Goal: Task Accomplishment & Management: Contribute content

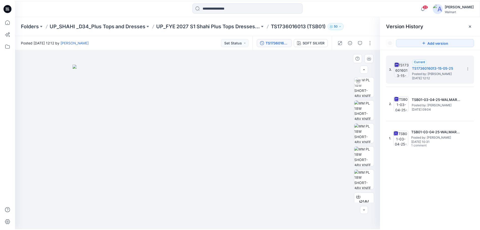
scroll to position [5, 0]
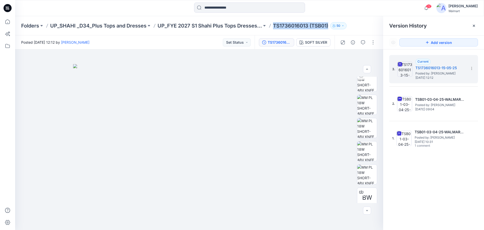
drag, startPoint x: 275, startPoint y: 28, endPoint x: 331, endPoint y: 28, distance: 56.2
click at [328, 28] on p "TS1736016013 (TSB01)" at bounding box center [300, 25] width 55 height 7
copy p "TS1736016013 (TSB01)"
click at [359, 30] on div "Folders UP_SHAHI _D34_Plus Tops and Dresses UP_FYE 2027 S1 Shahi Plus Tops Dres…" at bounding box center [249, 25] width 469 height 19
drag, startPoint x: 274, startPoint y: 26, endPoint x: 332, endPoint y: 27, distance: 58.0
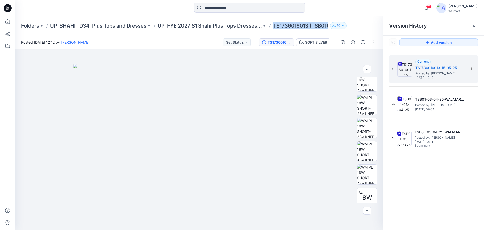
click at [332, 27] on div "Folders UP_SHAHI _D34_Plus Tops and Dresses UP_FYE 2027 S1 Shahi Plus Tops Dres…" at bounding box center [230, 25] width 418 height 7
copy div "TS1736016013 (TSB01) 50"
click at [8, 23] on icon at bounding box center [7, 21] width 11 height 11
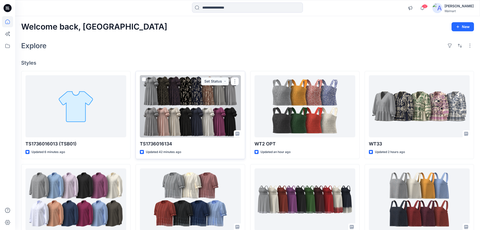
click at [195, 120] on div at bounding box center [190, 106] width 101 height 62
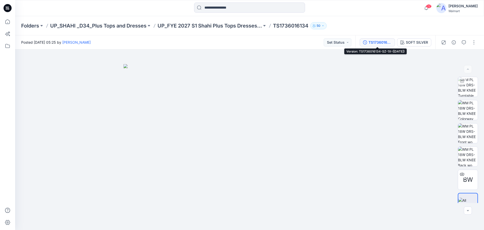
click at [381, 44] on div "TS1736016134-SZ-1X-([DATE])" at bounding box center [380, 43] width 23 height 6
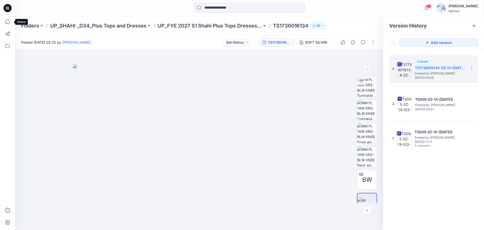
drag, startPoint x: 10, startPoint y: 22, endPoint x: 14, endPoint y: 22, distance: 3.3
click at [10, 22] on icon at bounding box center [7, 21] width 11 height 11
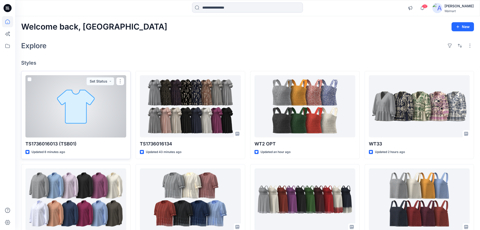
click at [64, 112] on div at bounding box center [75, 106] width 101 height 62
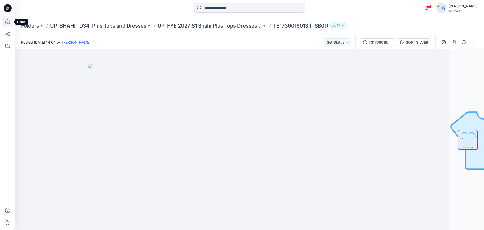
click at [9, 24] on icon at bounding box center [7, 21] width 5 height 5
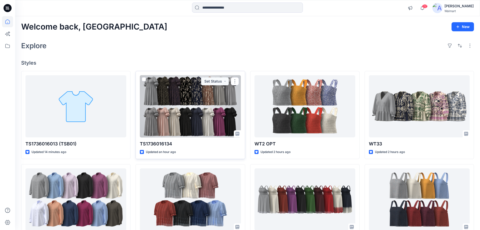
click at [179, 120] on div at bounding box center [190, 106] width 101 height 62
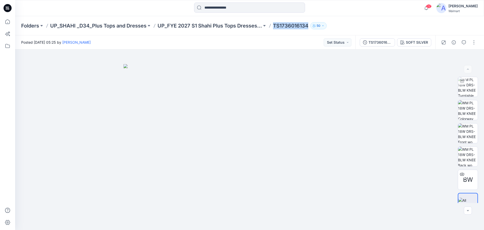
drag, startPoint x: 273, startPoint y: 27, endPoint x: 310, endPoint y: 29, distance: 36.6
click at [308, 29] on p "TS1736016134" at bounding box center [290, 25] width 35 height 7
copy p "TS1736016134"
click at [10, 20] on icon at bounding box center [7, 21] width 11 height 11
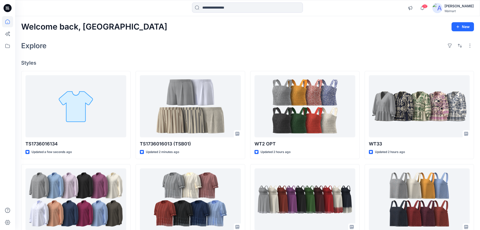
click at [137, 48] on div "Explore" at bounding box center [247, 46] width 453 height 12
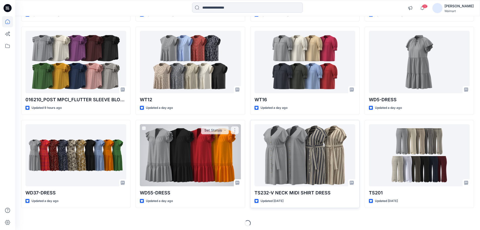
scroll to position [417, 0]
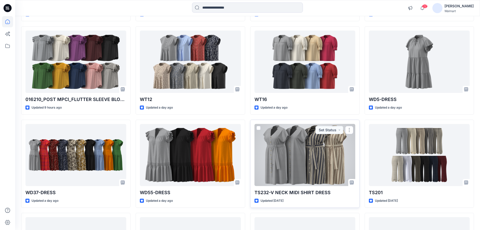
click at [294, 167] on div at bounding box center [305, 155] width 101 height 62
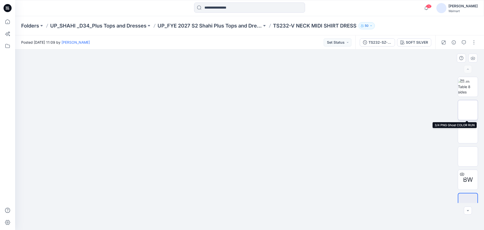
click at [468, 110] on img at bounding box center [468, 110] width 0 height 0
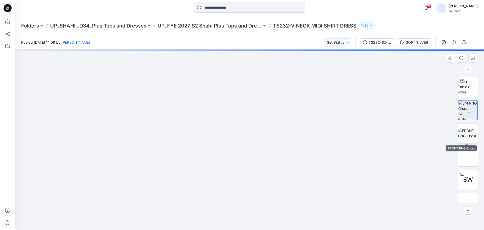
click at [468, 131] on img at bounding box center [468, 133] width 20 height 11
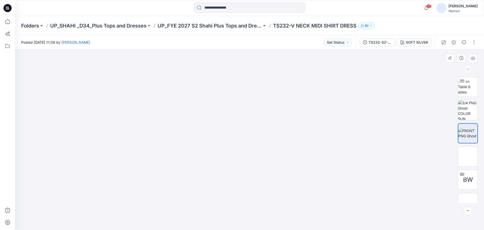
drag, startPoint x: 255, startPoint y: 157, endPoint x: 259, endPoint y: 156, distance: 3.9
click at [259, 49] on img at bounding box center [249, 49] width 104 height 0
click at [7, 21] on icon at bounding box center [7, 21] width 11 height 11
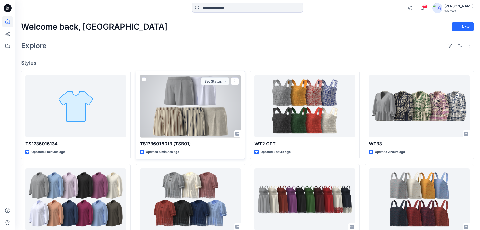
click at [211, 121] on div at bounding box center [190, 106] width 101 height 62
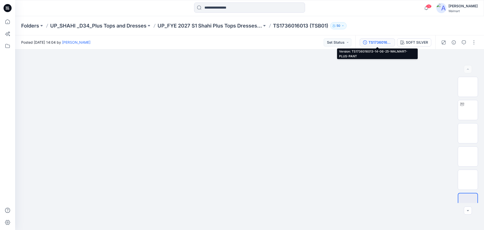
click at [378, 44] on div "TS1736016013-14-06-25-WALMART-PLUS-PANT" at bounding box center [380, 43] width 23 height 6
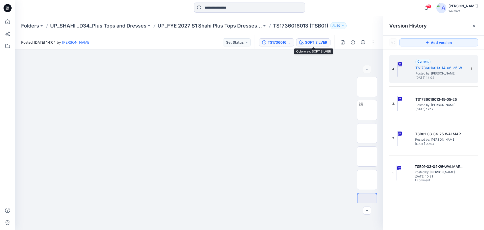
click at [319, 43] on div "SOFT SILVER" at bounding box center [316, 43] width 22 height 6
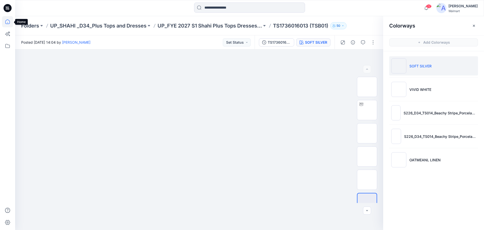
click at [7, 23] on icon at bounding box center [7, 21] width 11 height 11
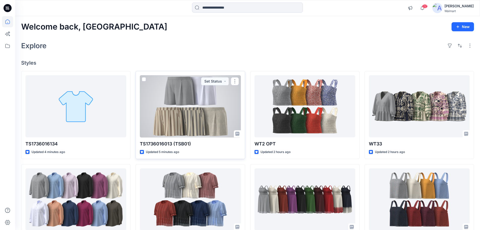
click at [195, 88] on div at bounding box center [190, 106] width 101 height 62
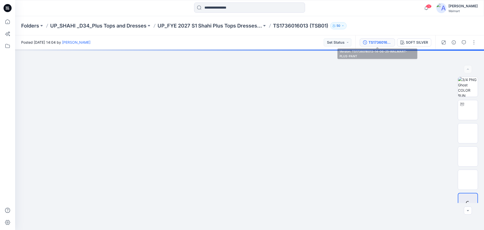
click at [382, 42] on div "TS1736016013-14-06-25-WALMART-PLUS-PANT" at bounding box center [380, 43] width 23 height 6
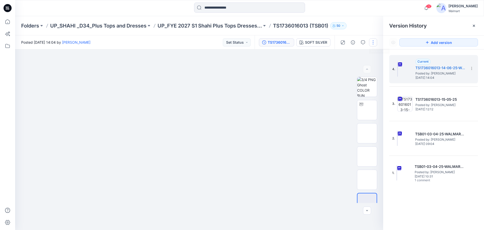
click at [374, 42] on button "button" at bounding box center [373, 42] width 8 height 8
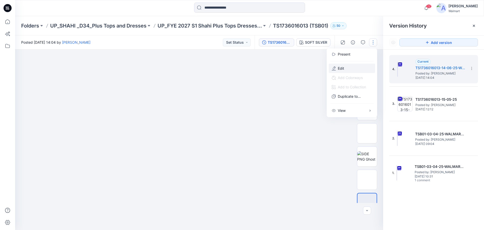
click at [342, 68] on p "Edit" at bounding box center [341, 68] width 6 height 5
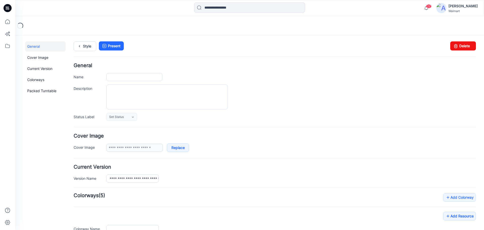
type input "**********"
type textarea "**********"
type input "**********"
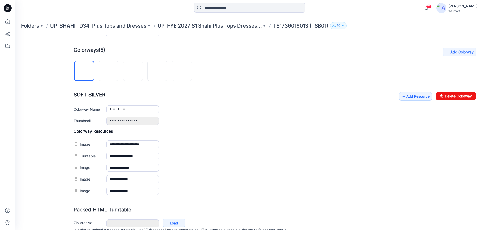
scroll to position [151, 0]
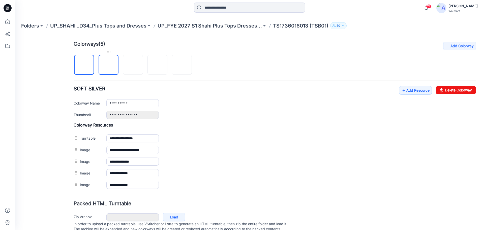
click at [109, 65] on img at bounding box center [109, 65] width 0 height 0
click at [133, 65] on img at bounding box center [133, 65] width 0 height 0
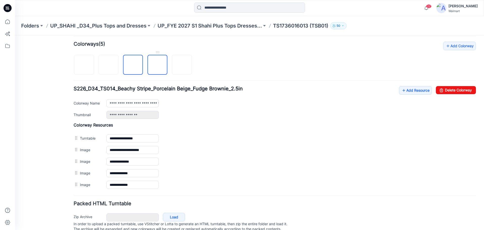
click at [158, 65] on img at bounding box center [158, 65] width 0 height 0
click at [182, 65] on img at bounding box center [182, 65] width 0 height 0
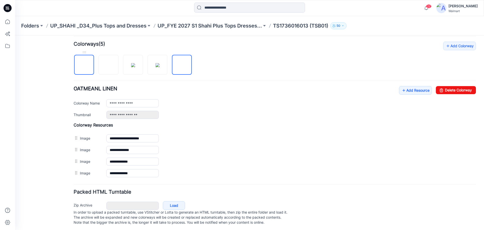
click at [84, 65] on img at bounding box center [84, 65] width 0 height 0
type input "**********"
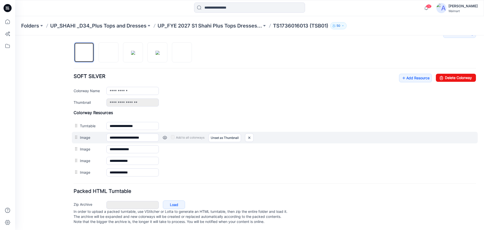
scroll to position [170, 0]
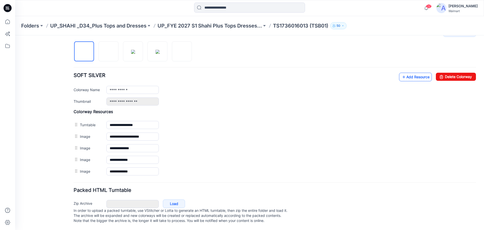
click at [414, 73] on link "Add Resource" at bounding box center [415, 77] width 33 height 9
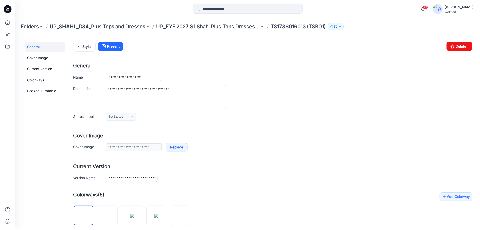
scroll to position [0, 0]
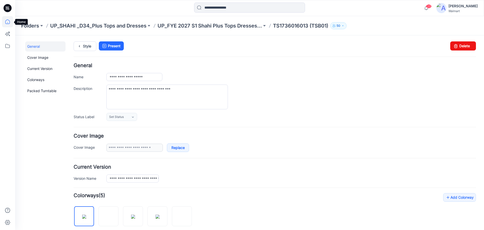
click at [10, 21] on icon at bounding box center [7, 21] width 5 height 5
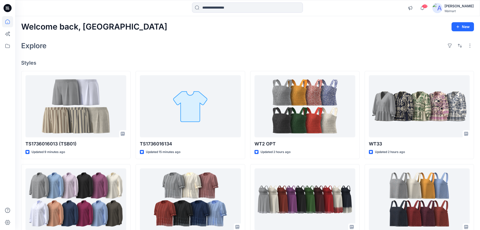
drag, startPoint x: 264, startPoint y: 44, endPoint x: 228, endPoint y: 35, distance: 37.1
click at [264, 44] on div "Explore" at bounding box center [247, 46] width 453 height 12
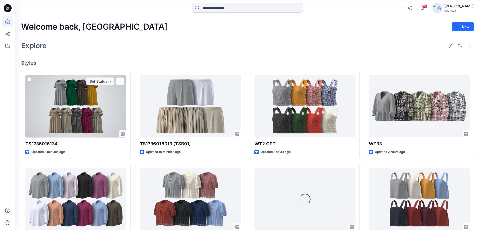
drag, startPoint x: 73, startPoint y: 97, endPoint x: 101, endPoint y: 99, distance: 27.6
click at [74, 97] on div at bounding box center [75, 106] width 101 height 62
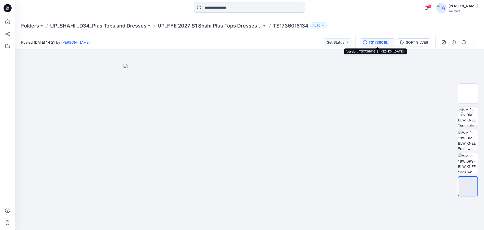
click at [380, 42] on div "TS1736016134-SZ-1X-([DATE])" at bounding box center [380, 43] width 23 height 6
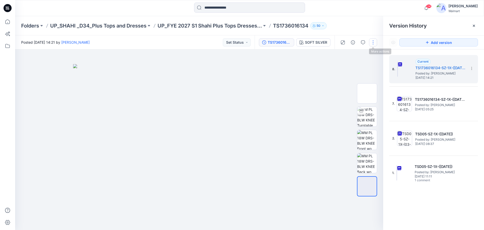
click at [374, 45] on button "button" at bounding box center [373, 42] width 8 height 8
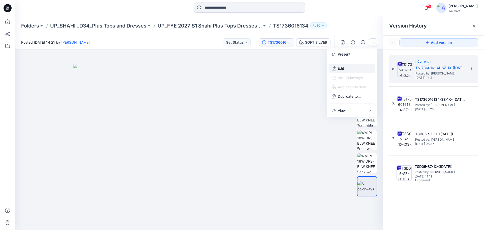
click at [340, 70] on p "Edit" at bounding box center [341, 68] width 6 height 5
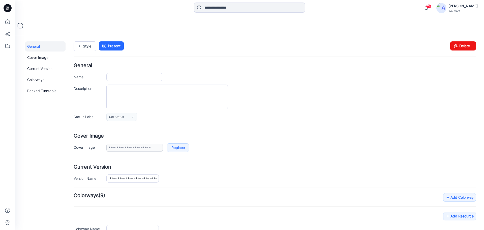
type input "**********"
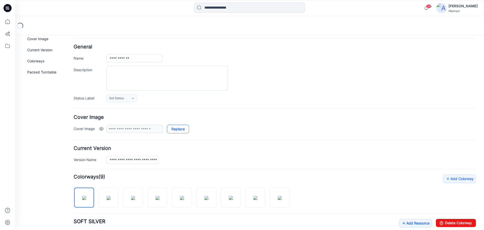
scroll to position [126, 0]
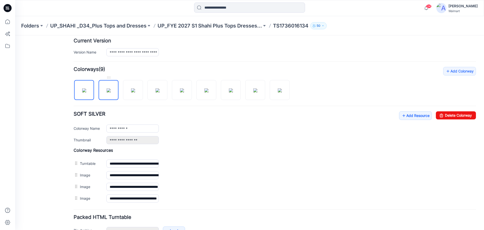
click at [111, 92] on img at bounding box center [109, 90] width 4 height 4
click at [135, 92] on img at bounding box center [133, 90] width 4 height 4
click at [156, 92] on img at bounding box center [158, 90] width 4 height 4
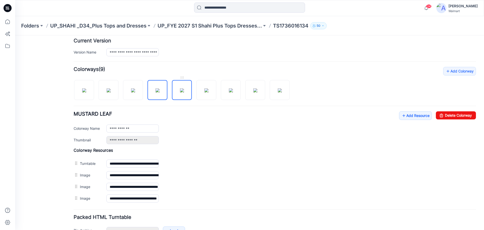
click at [181, 92] on img at bounding box center [182, 90] width 4 height 4
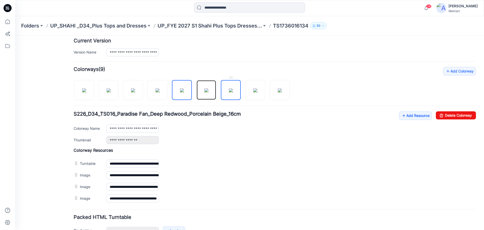
drag, startPoint x: 208, startPoint y: 91, endPoint x: 224, endPoint y: 91, distance: 15.9
click at [224, 91] on div at bounding box center [184, 87] width 220 height 26
click at [205, 92] on img at bounding box center [207, 90] width 4 height 4
click at [231, 89] on img at bounding box center [231, 90] width 4 height 4
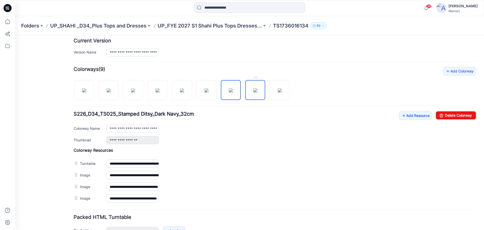
click at [253, 92] on img at bounding box center [255, 90] width 4 height 4
click at [281, 91] on img at bounding box center [280, 90] width 4 height 4
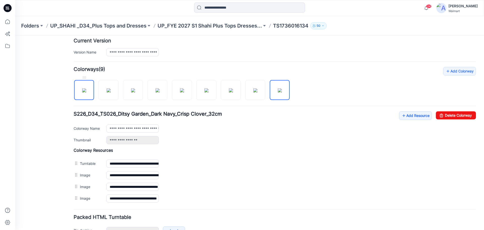
click at [86, 92] on img at bounding box center [84, 90] width 4 height 4
type input "**********"
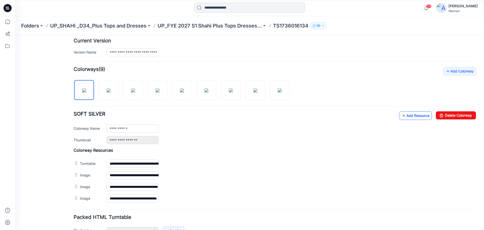
click at [407, 118] on link "Add Resource" at bounding box center [415, 115] width 33 height 9
click at [8, 22] on icon at bounding box center [7, 21] width 11 height 11
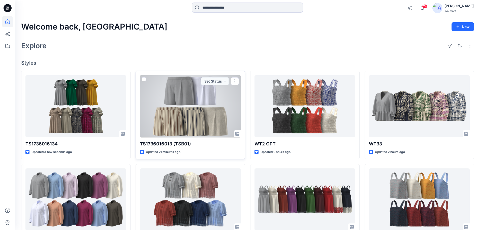
click at [165, 92] on div at bounding box center [190, 106] width 101 height 62
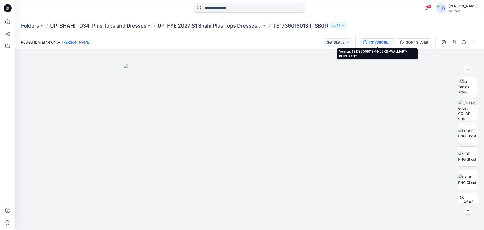
drag, startPoint x: 379, startPoint y: 40, endPoint x: 391, endPoint y: 45, distance: 13.1
click at [379, 41] on div "TS1736016013-14-06-25-WALMART-PLUS-PANT" at bounding box center [380, 43] width 23 height 6
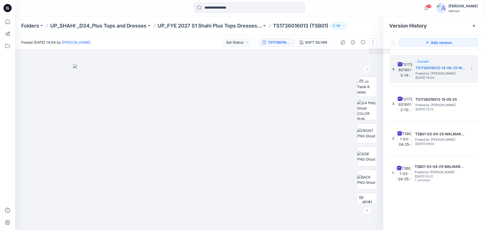
click at [372, 42] on button "button" at bounding box center [373, 42] width 8 height 8
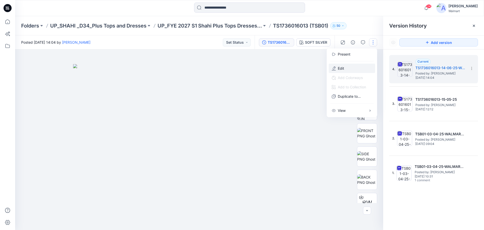
click at [345, 66] on button "Edit" at bounding box center [352, 68] width 46 height 9
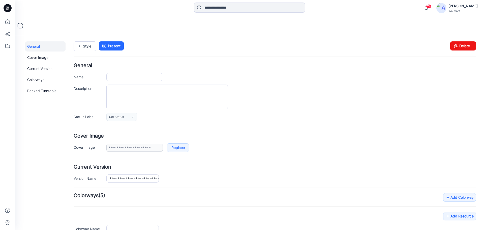
type input "**********"
type textarea "**********"
type input "**********"
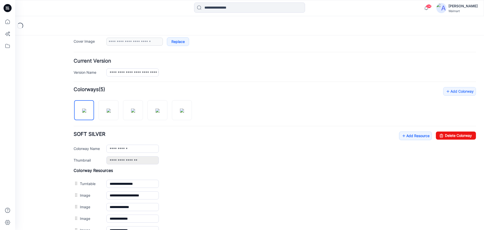
scroll to position [101, 0]
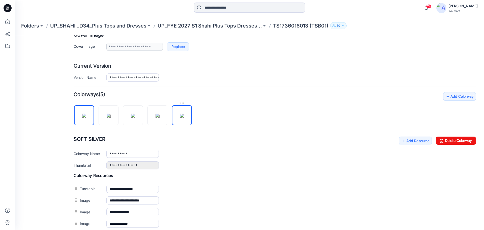
click at [180, 113] on img at bounding box center [182, 115] width 4 height 4
type input "**********"
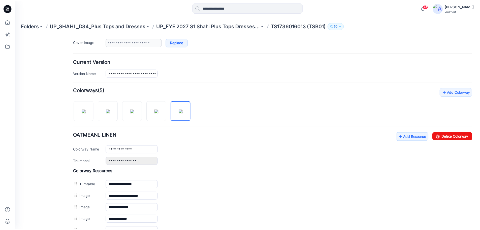
scroll to position [50, 0]
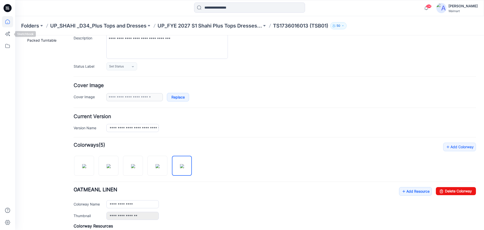
click at [8, 22] on icon at bounding box center [7, 21] width 11 height 11
